Goal: Contribute content

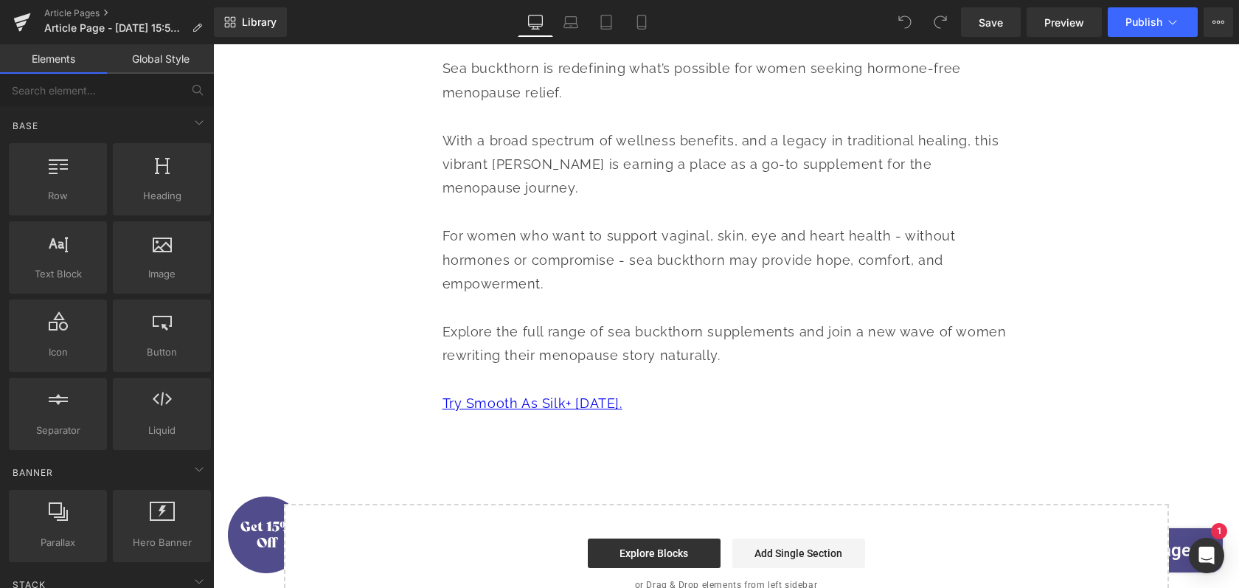
scroll to position [5039, 0]
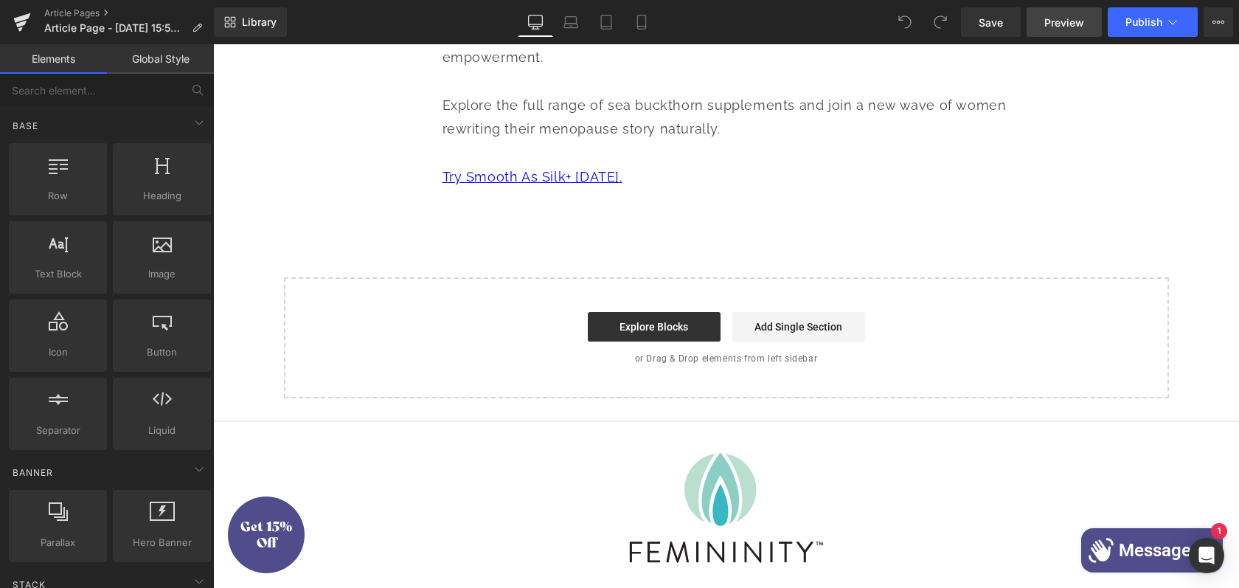
click at [1057, 28] on span "Preview" at bounding box center [1064, 22] width 40 height 15
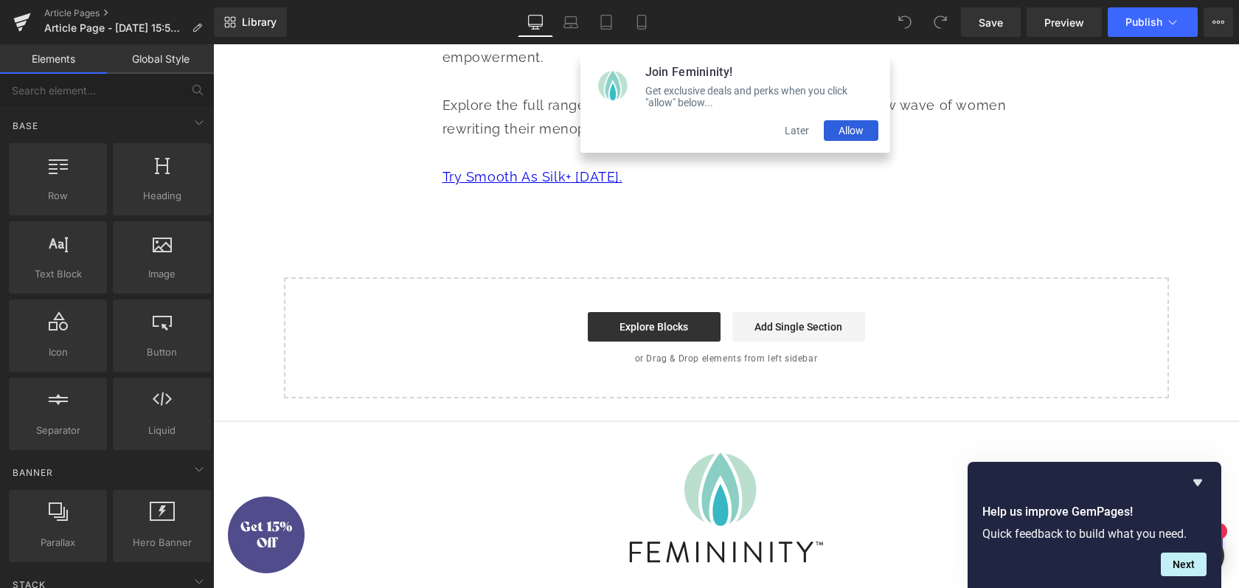
click at [800, 136] on button "Later" at bounding box center [797, 130] width 54 height 21
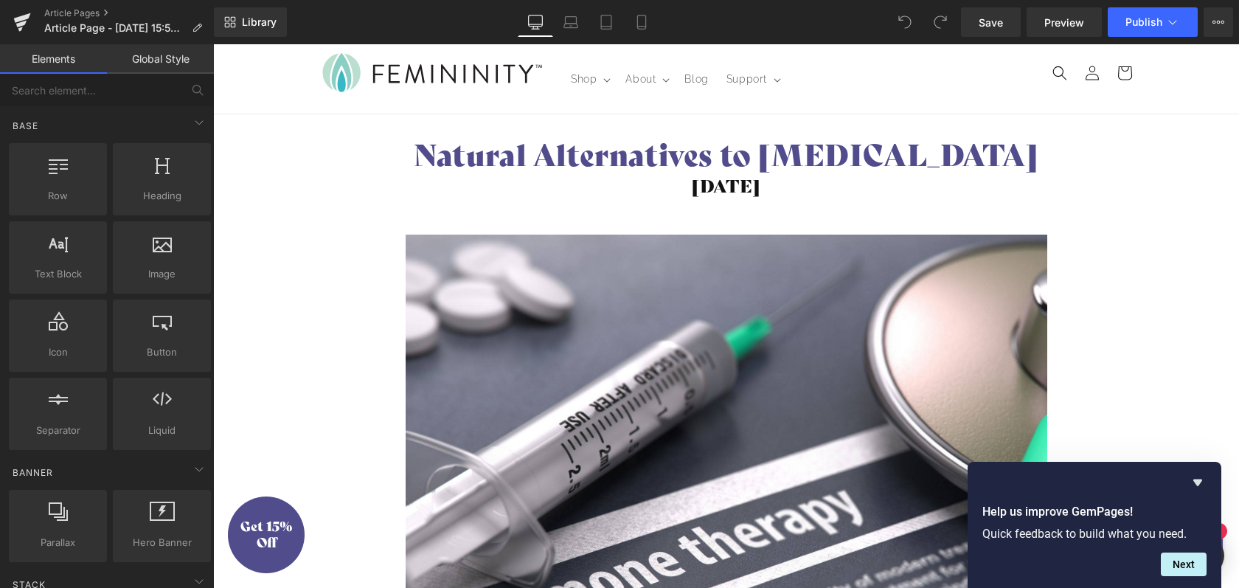
scroll to position [0, 0]
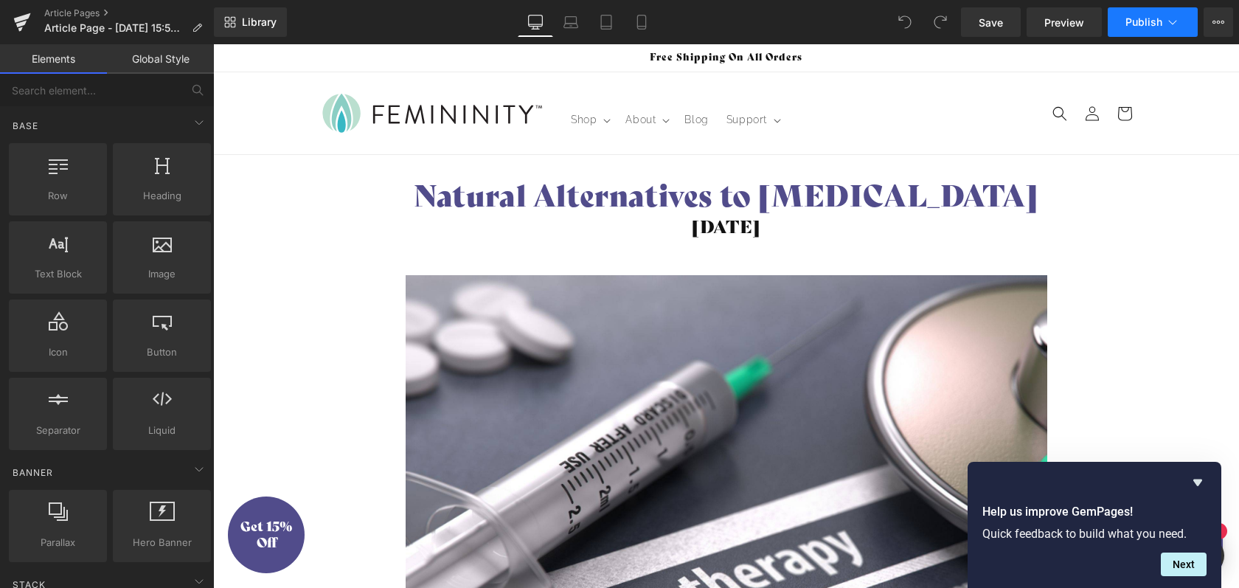
click at [1142, 29] on button "Publish" at bounding box center [1153, 22] width 90 height 30
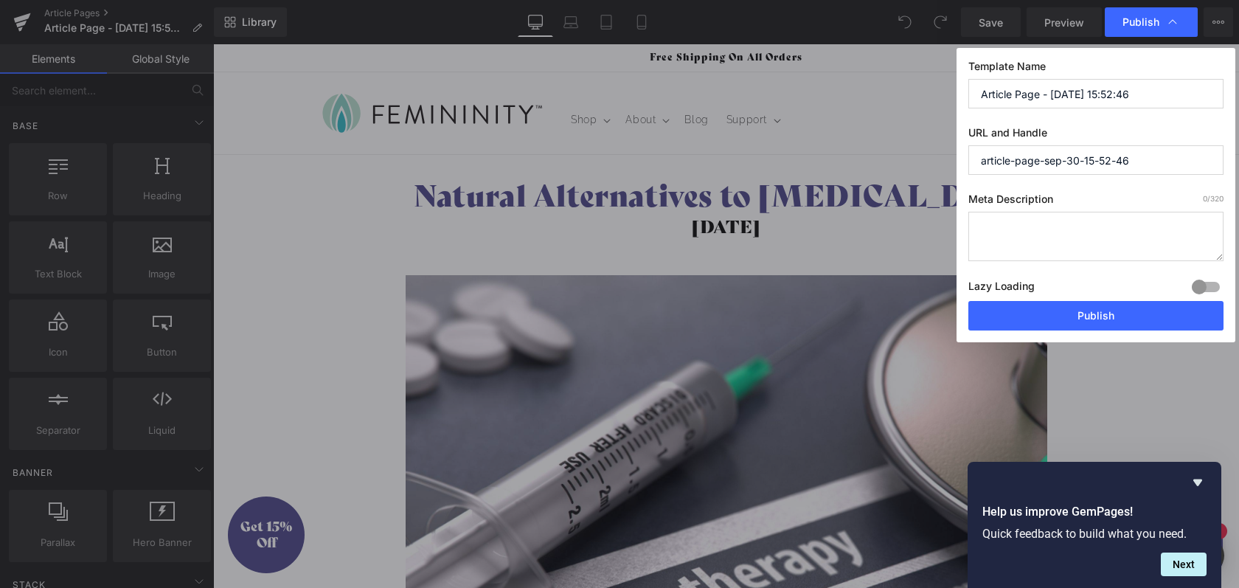
click at [1093, 226] on textarea at bounding box center [1095, 236] width 255 height 49
click at [1010, 253] on textarea "asdf" at bounding box center [1095, 236] width 255 height 49
click at [1010, 251] on textarea "asdf" at bounding box center [1095, 236] width 255 height 49
paste textarea "Discover sea buckthorn, a natural alternative to hormone replacement therapy. R…"
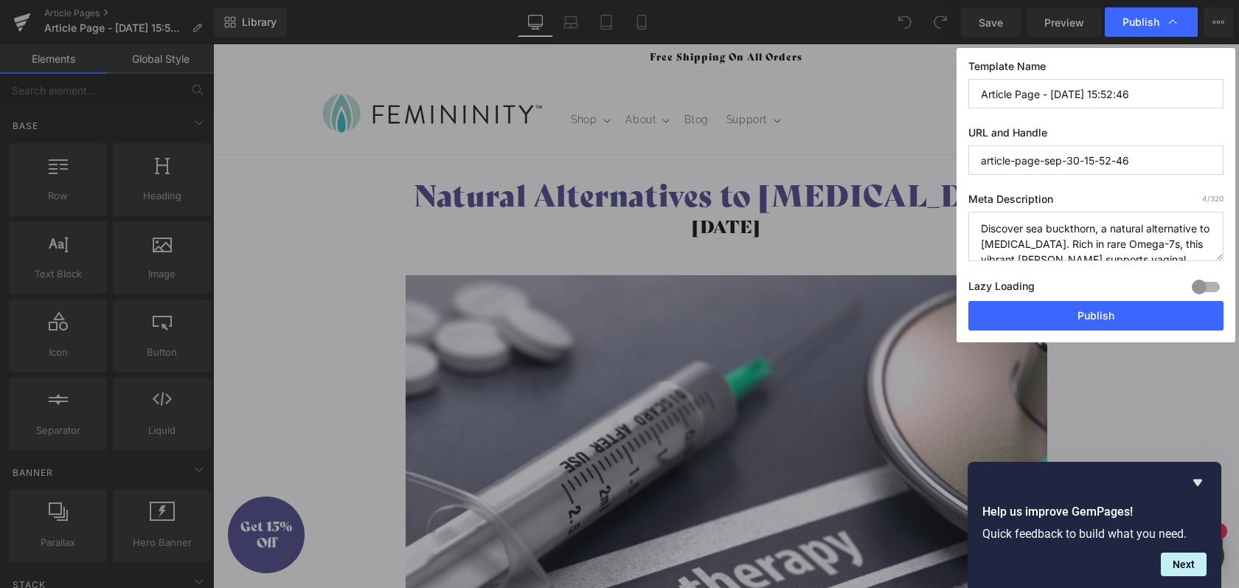
scroll to position [52, 0]
type textarea "Discover sea buckthorn, a natural alternative to hormone replacement therapy. R…"
click at [1081, 160] on input "article-page-sep-30-15-52-46" at bounding box center [1095, 160] width 255 height 30
click at [1044, 92] on input "Article Page - [DATE] 15:52:46" at bounding box center [1095, 94] width 255 height 30
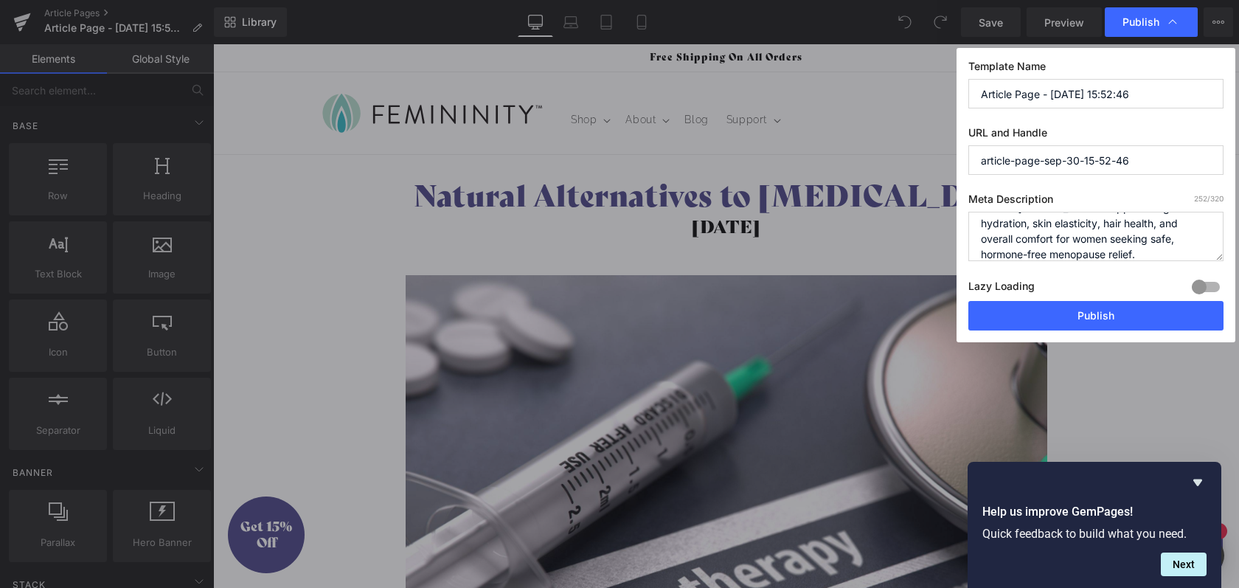
click at [1044, 92] on input "Article Page - [DATE] 15:52:46" at bounding box center [1095, 94] width 255 height 30
type input "Natural Alternatives to [MEDICAL_DATA]"
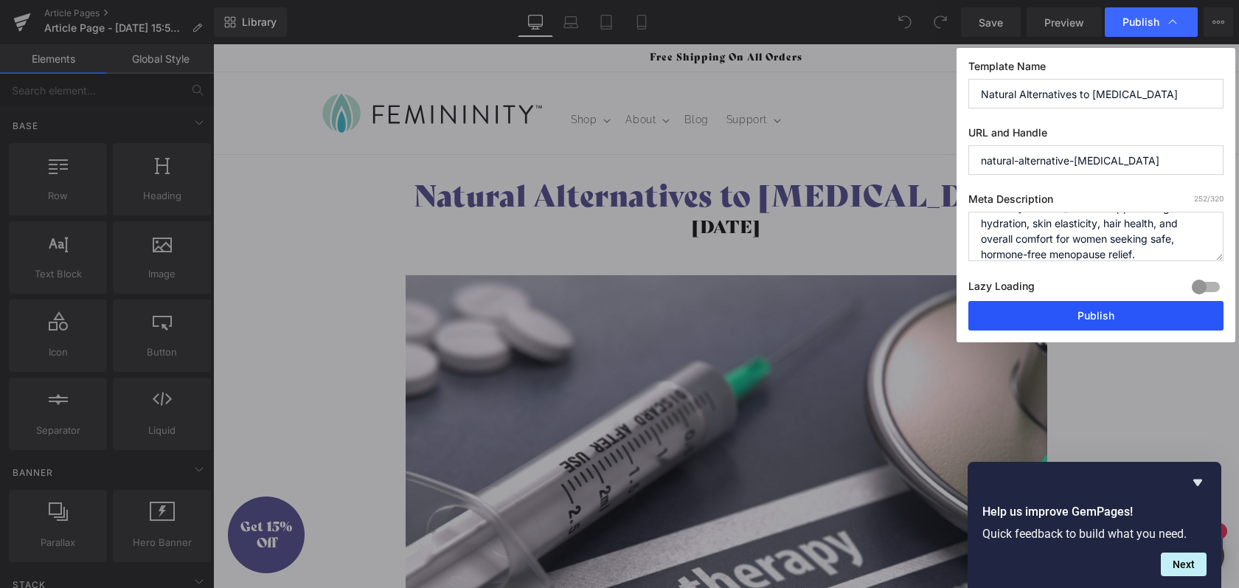
type input "natural-alternative-hormone-replacement-therapy"
click at [1138, 309] on button "Publish" at bounding box center [1095, 316] width 255 height 30
